Goal: Check status: Check status

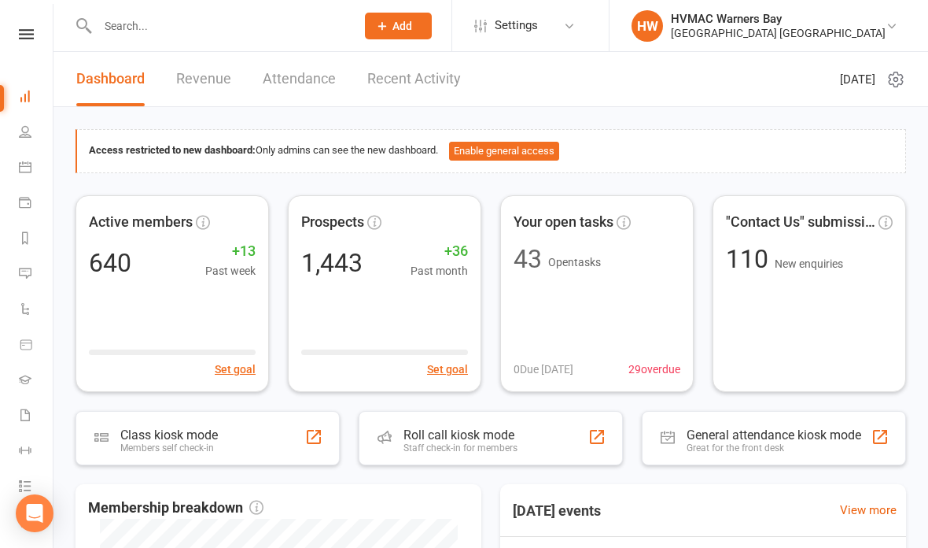
click at [28, 166] on icon at bounding box center [25, 167] width 13 height 13
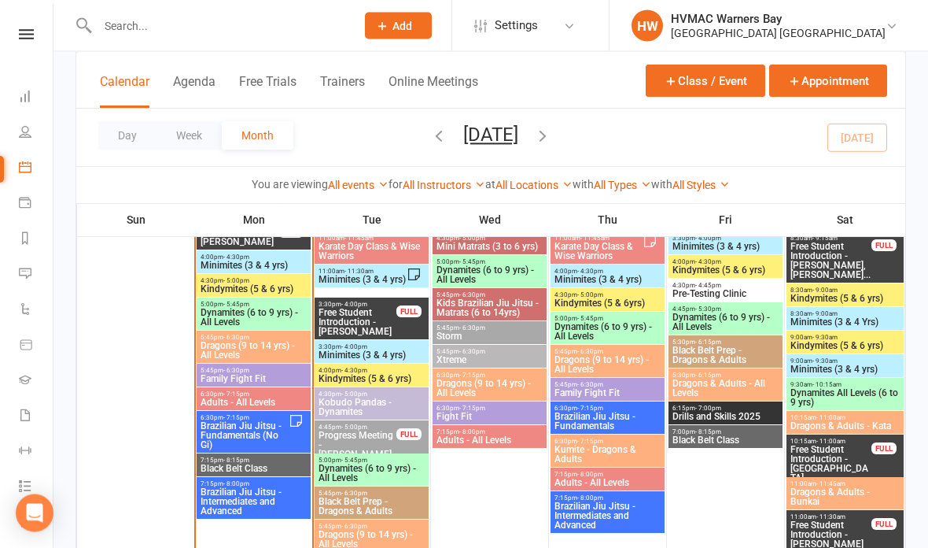
scroll to position [1478, 0]
click at [232, 428] on span "Brazilian Jiu Jitsu - Fundamentals (No Gi)" at bounding box center [244, 435] width 89 height 28
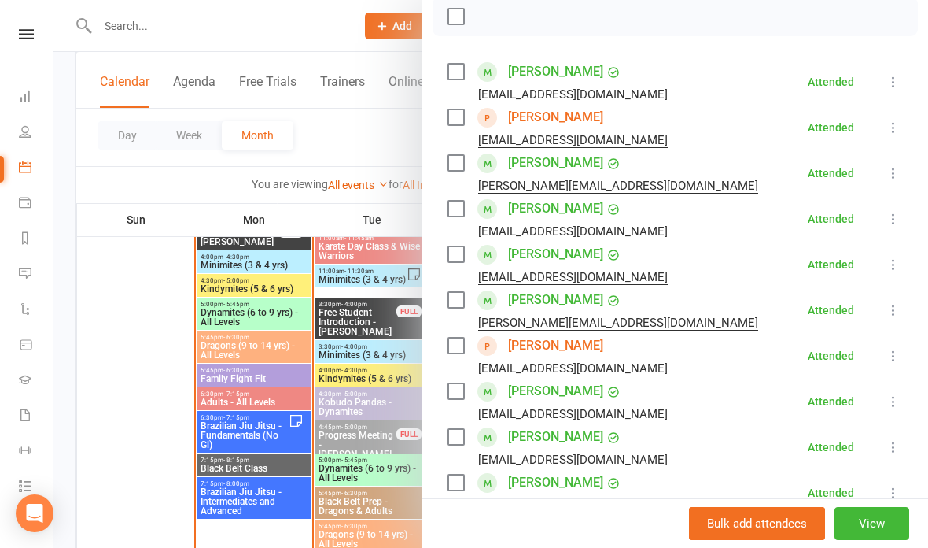
scroll to position [232, 0]
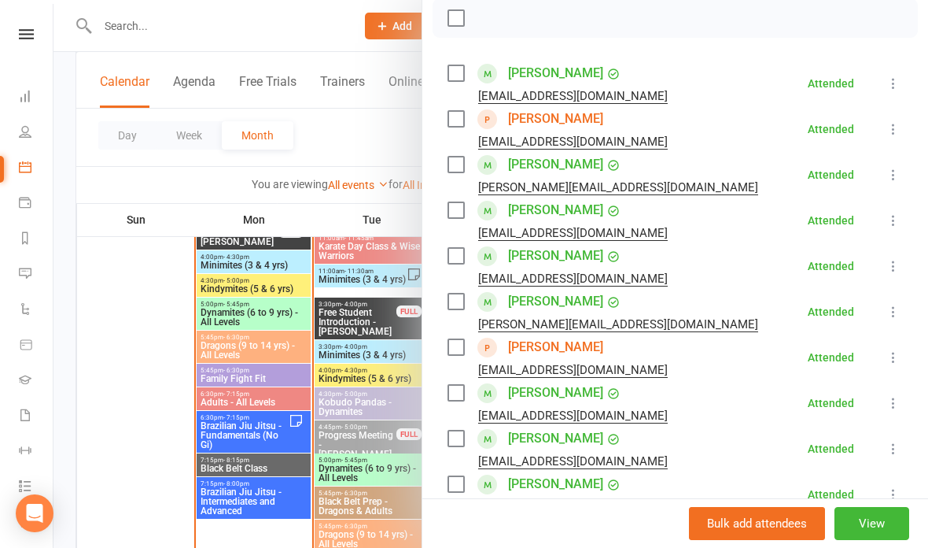
click at [542, 343] on link "Joel Hay" at bounding box center [555, 346] width 95 height 25
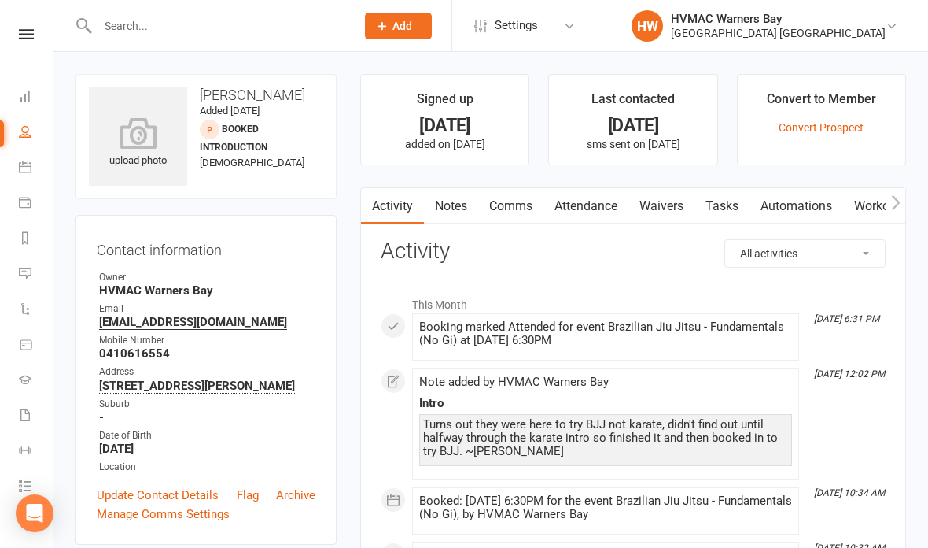
click at [675, 204] on link "Waivers" at bounding box center [662, 206] width 66 height 36
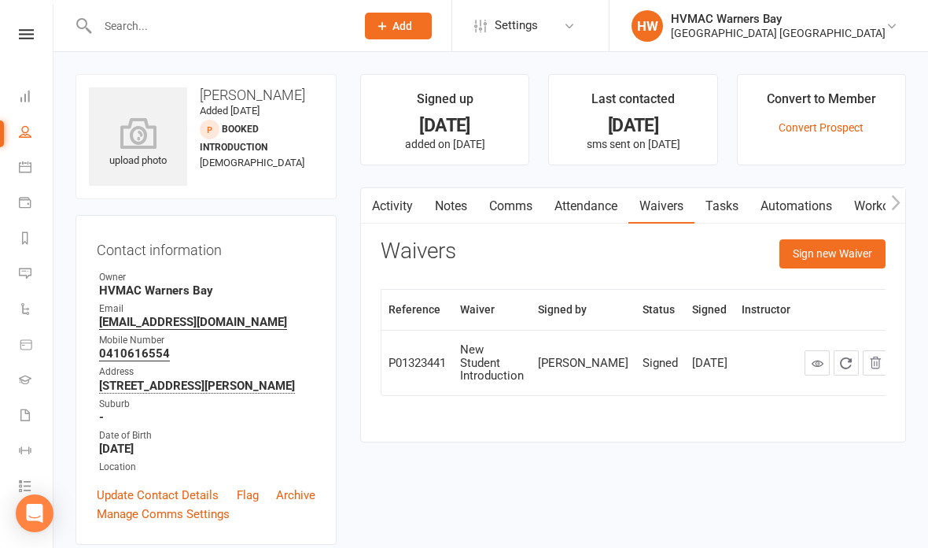
click at [812, 364] on icon at bounding box center [818, 363] width 12 height 12
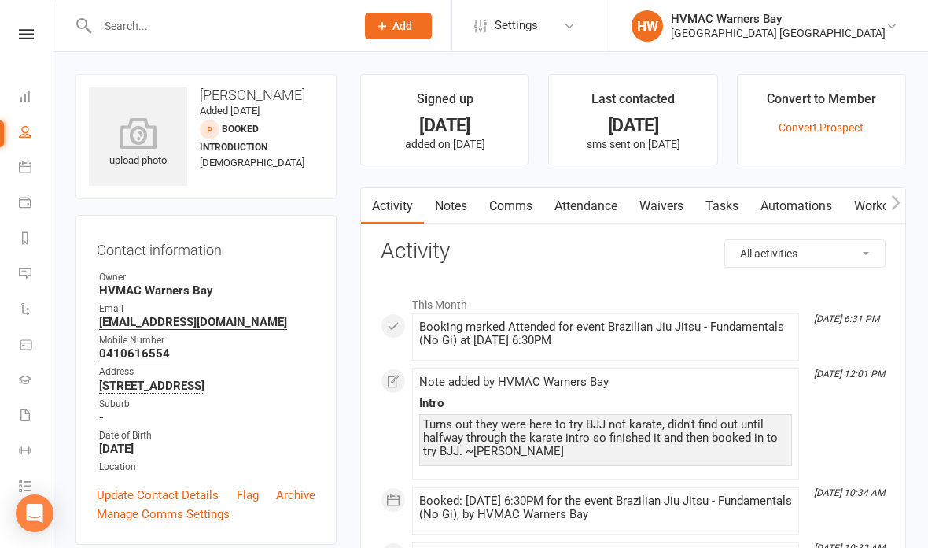
click at [660, 198] on link "Waivers" at bounding box center [662, 206] width 66 height 36
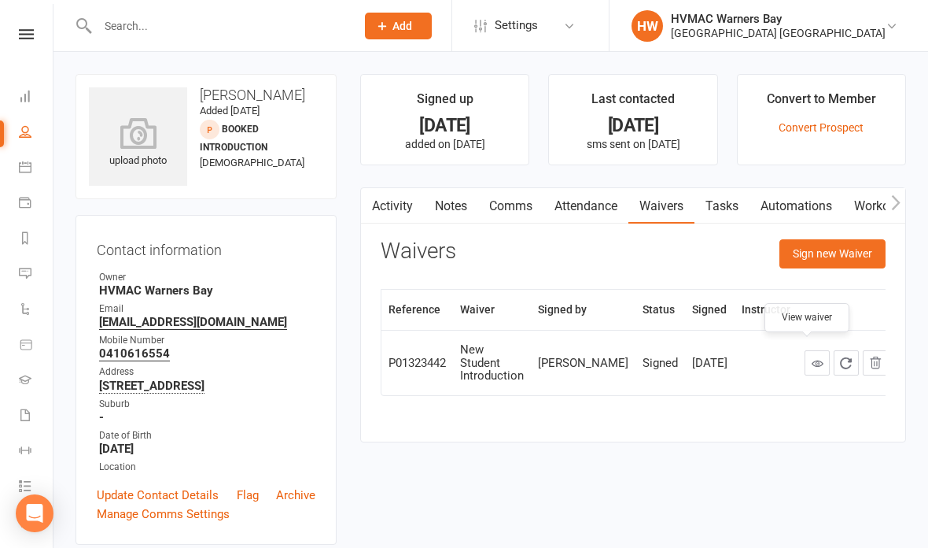
click at [805, 350] on link at bounding box center [817, 362] width 25 height 25
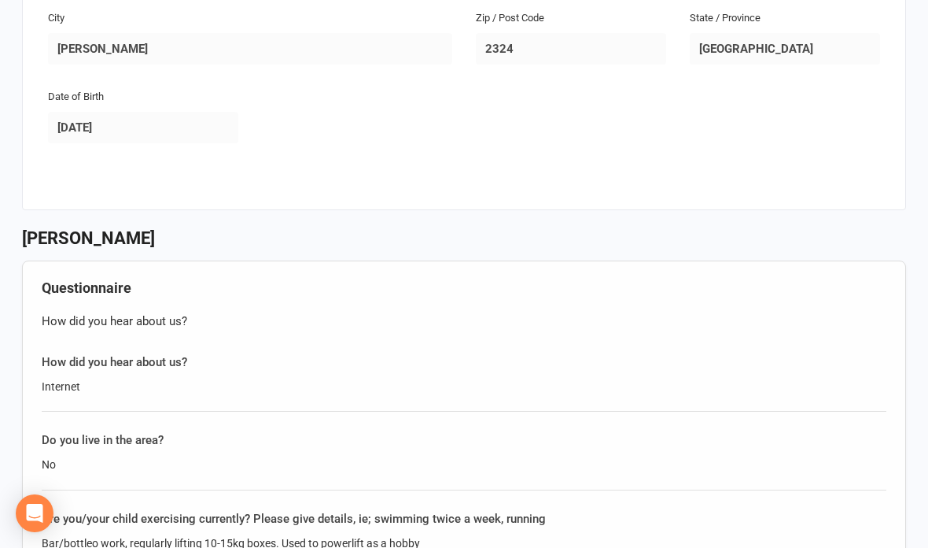
scroll to position [499, 0]
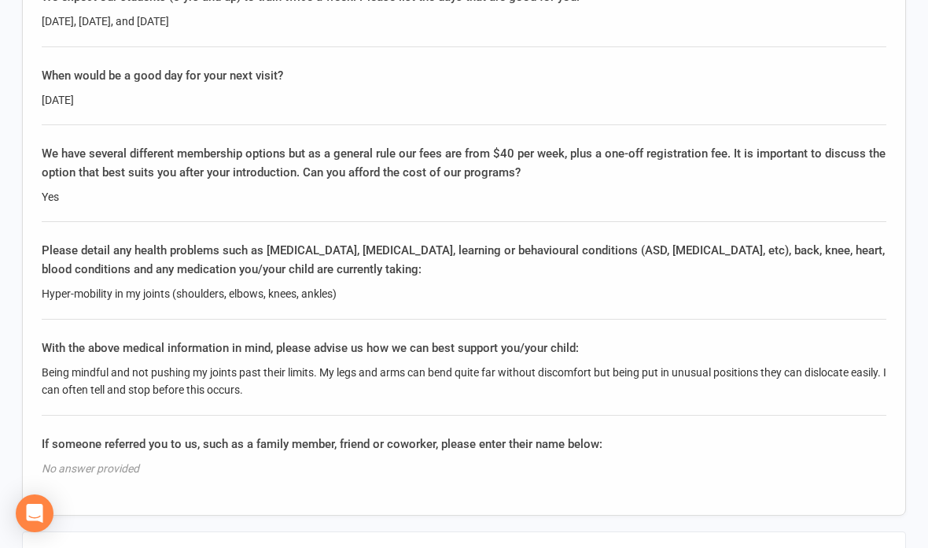
scroll to position [1577, 0]
